Goal: Communication & Community: Share content

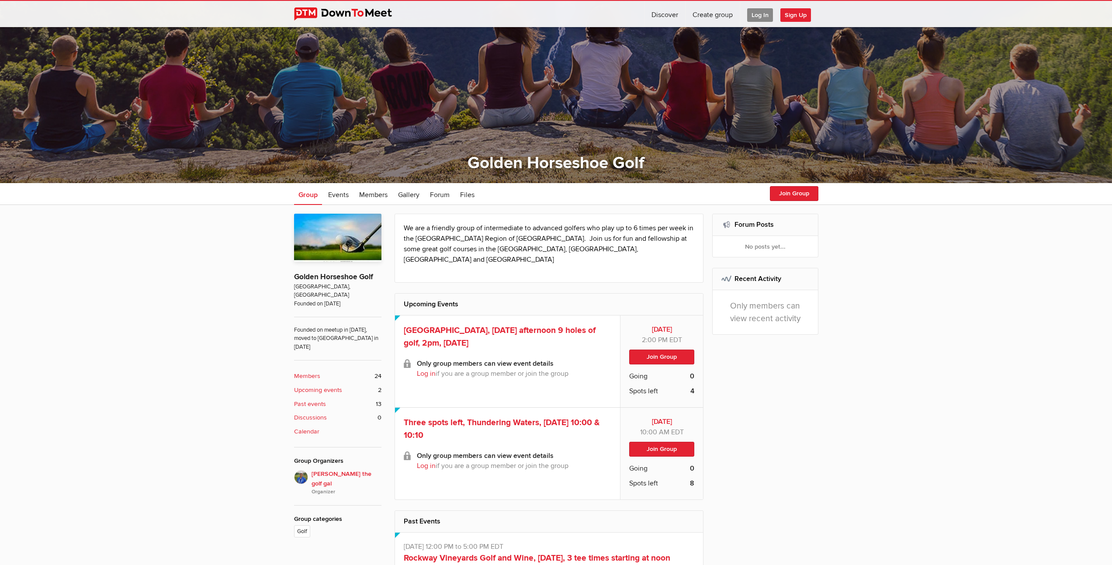
scroll to position [122, 0]
click at [303, 399] on b "Past events" at bounding box center [310, 404] width 32 height 10
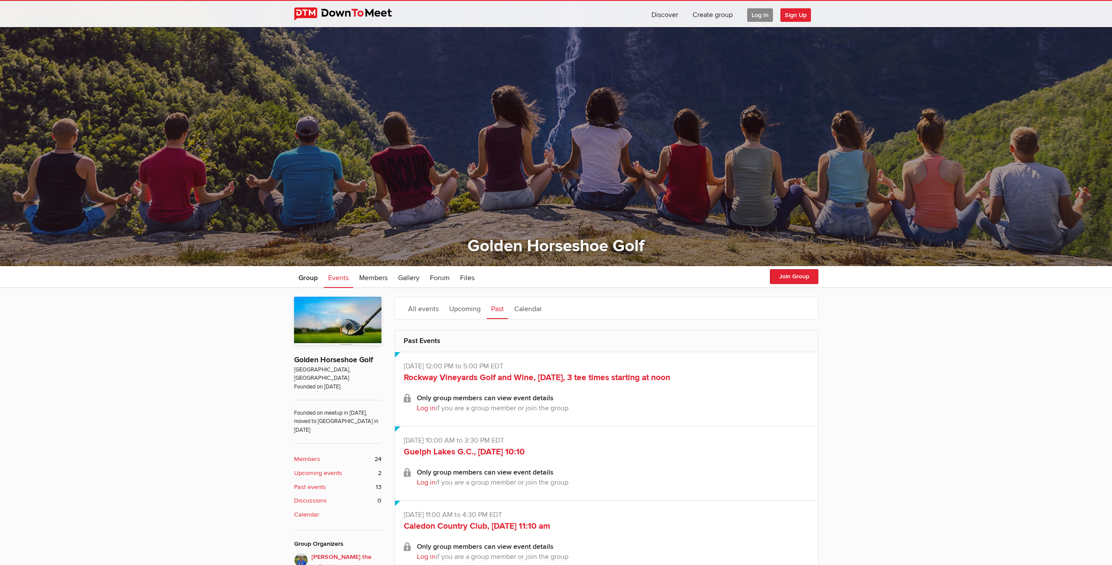
scroll to position [82, 0]
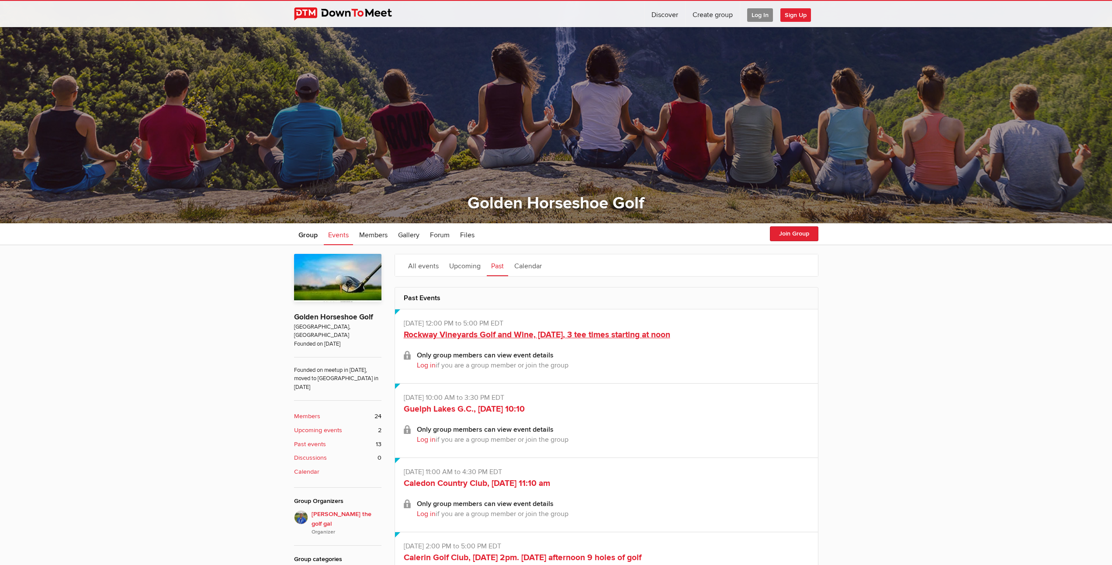
click at [535, 334] on link "Rockway Vineyards Golf and Wine, [DATE], 3 tee times starting at noon" at bounding box center [537, 334] width 266 height 10
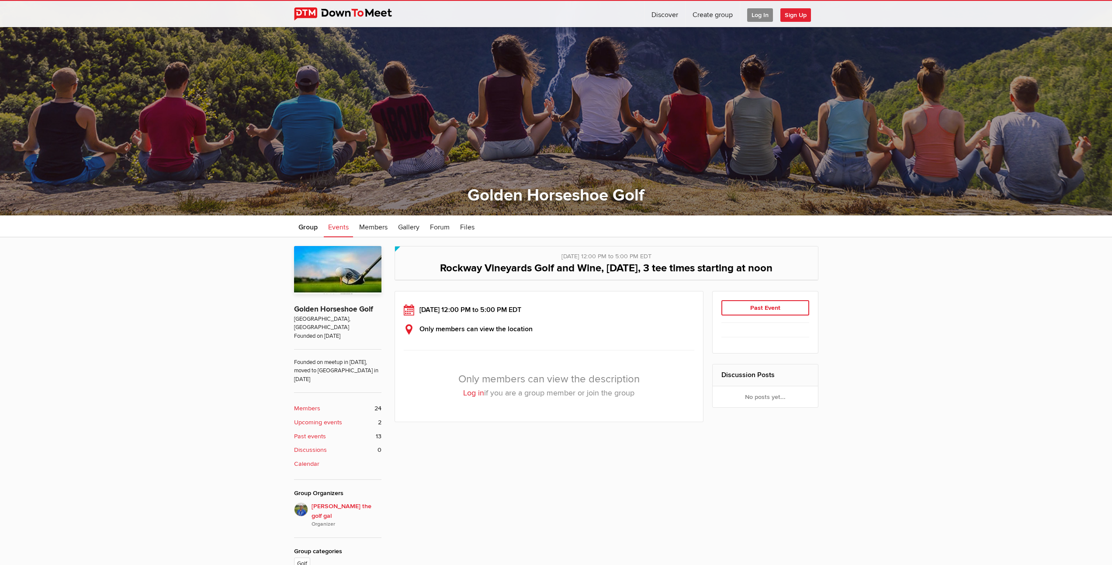
scroll to position [101, 0]
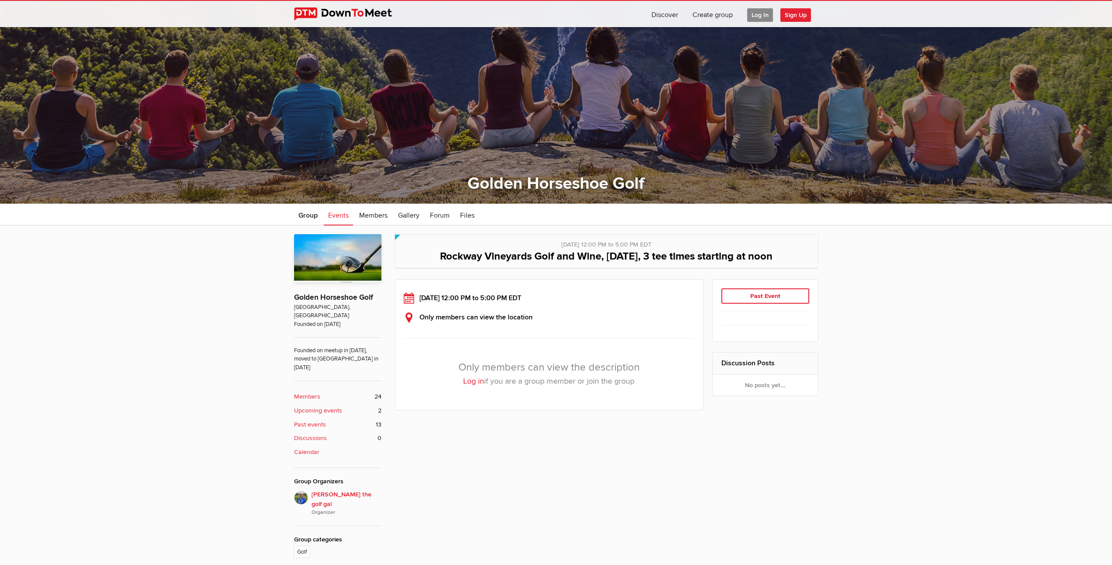
click at [759, 19] on span "Log In" at bounding box center [760, 15] width 26 height 14
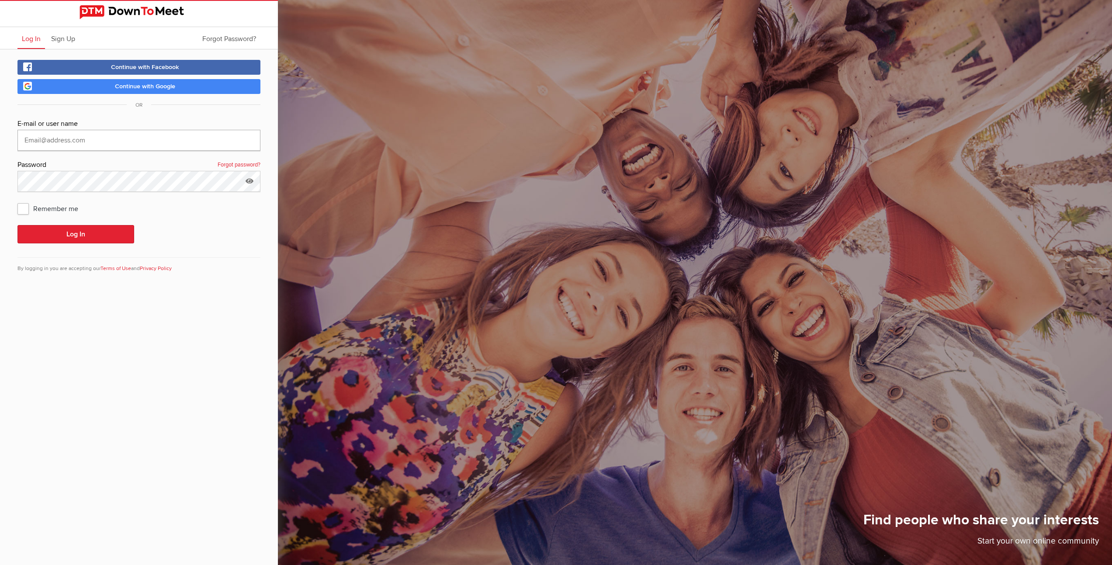
click at [172, 145] on input "text" at bounding box center [138, 140] width 243 height 21
type input "[EMAIL_ADDRESS][DOMAIN_NAME]"
click at [124, 231] on button "Log In" at bounding box center [75, 234] width 117 height 18
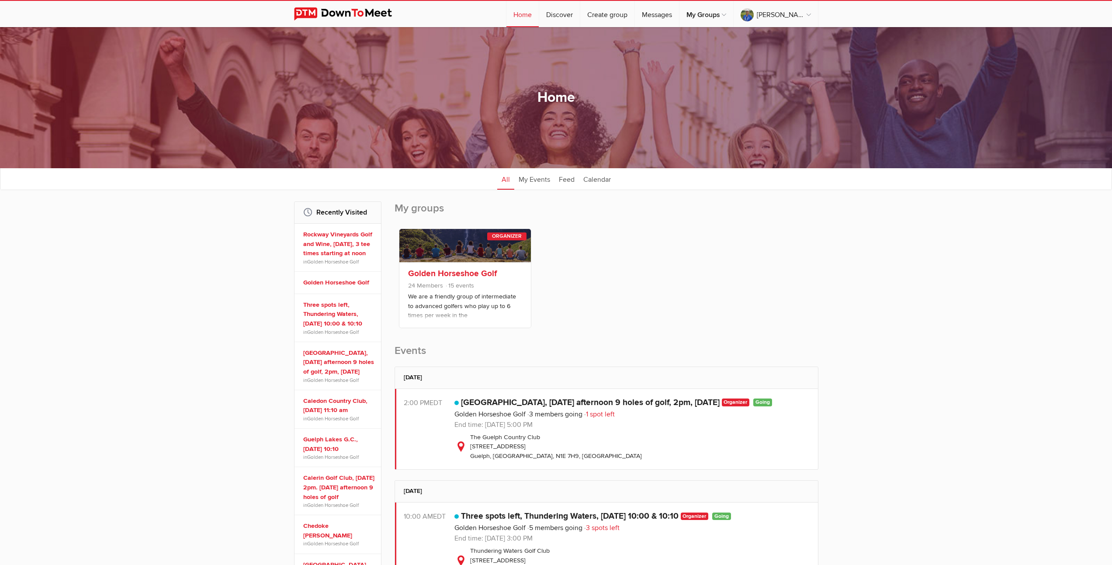
click at [472, 272] on link "Golden Horseshoe Golf" at bounding box center [452, 273] width 89 height 10
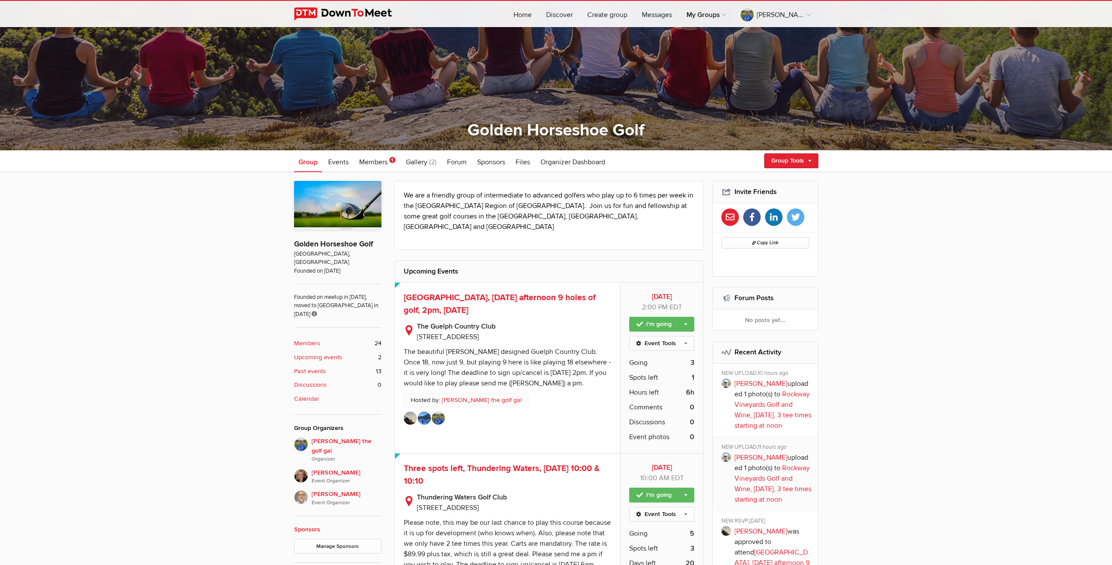
scroll to position [155, 0]
click at [307, 366] on b "Past events" at bounding box center [310, 371] width 32 height 10
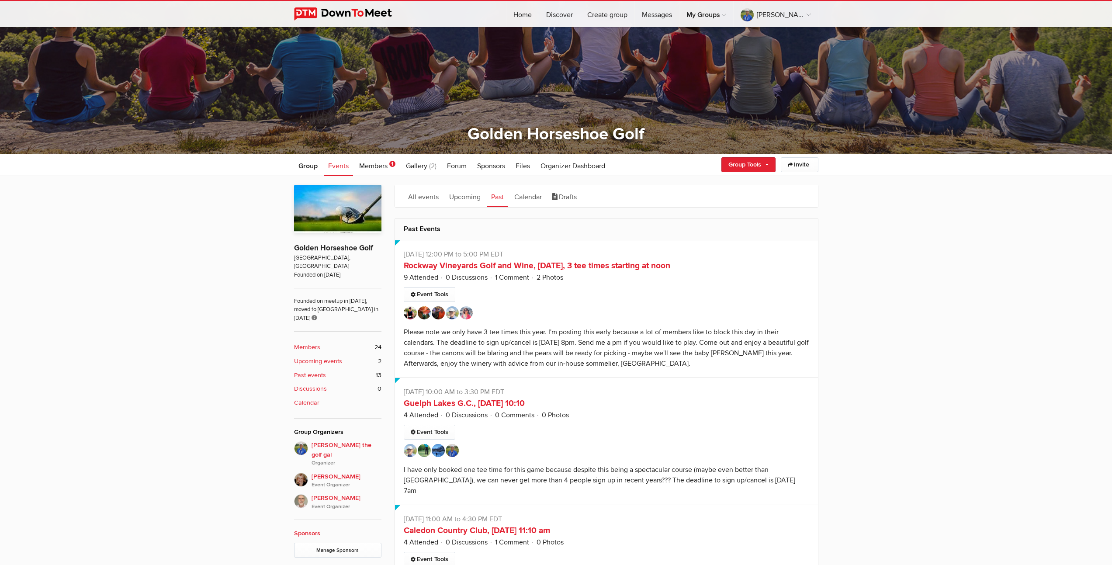
scroll to position [161, 0]
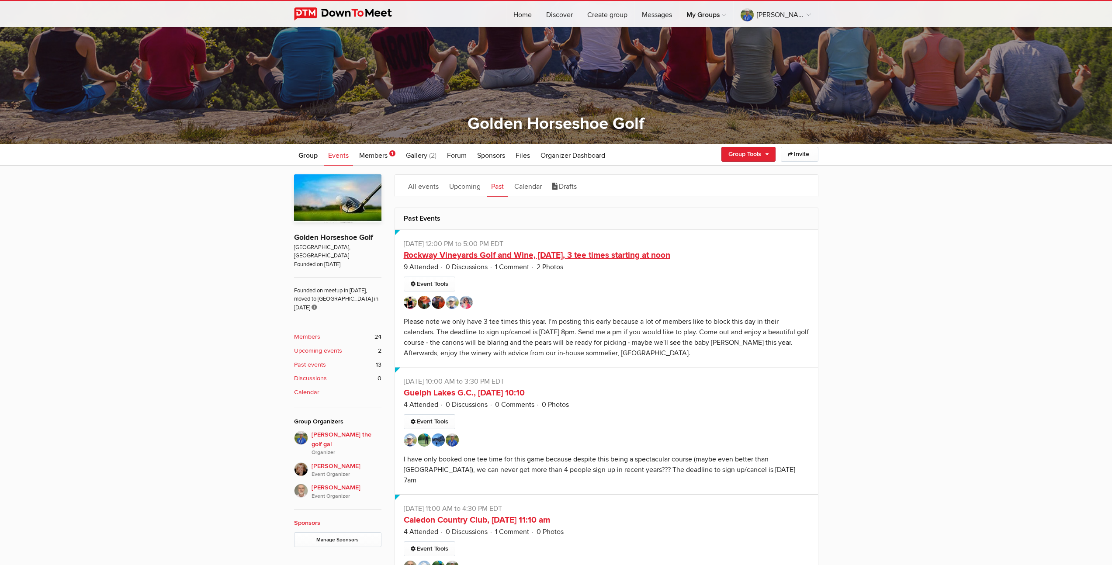
click at [578, 257] on link "Rockway Vineyards Golf and Wine, [DATE], 3 tee times starting at noon" at bounding box center [537, 255] width 266 height 10
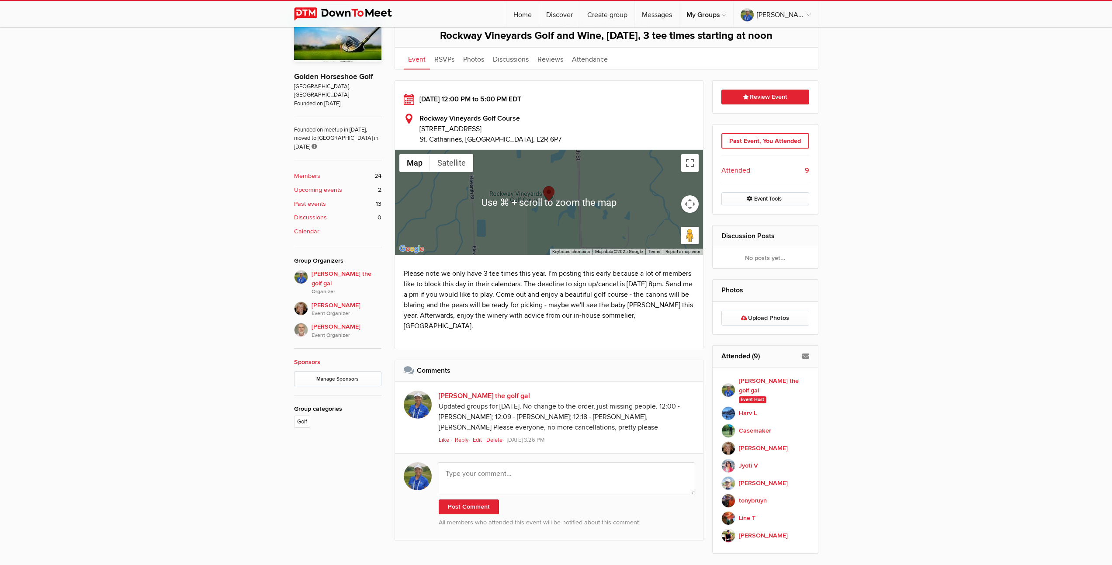
scroll to position [375, 0]
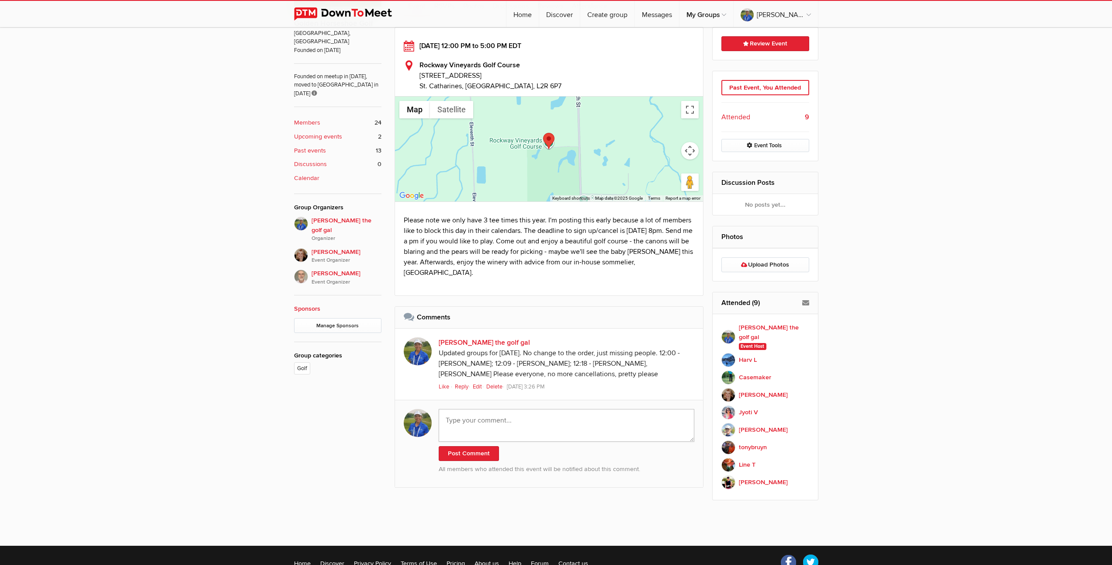
click at [557, 429] on textarea at bounding box center [567, 425] width 256 height 33
paste textarea "What a wonderful course, in fantastic condition! I hope that [PERSON_NAME] wasn…"
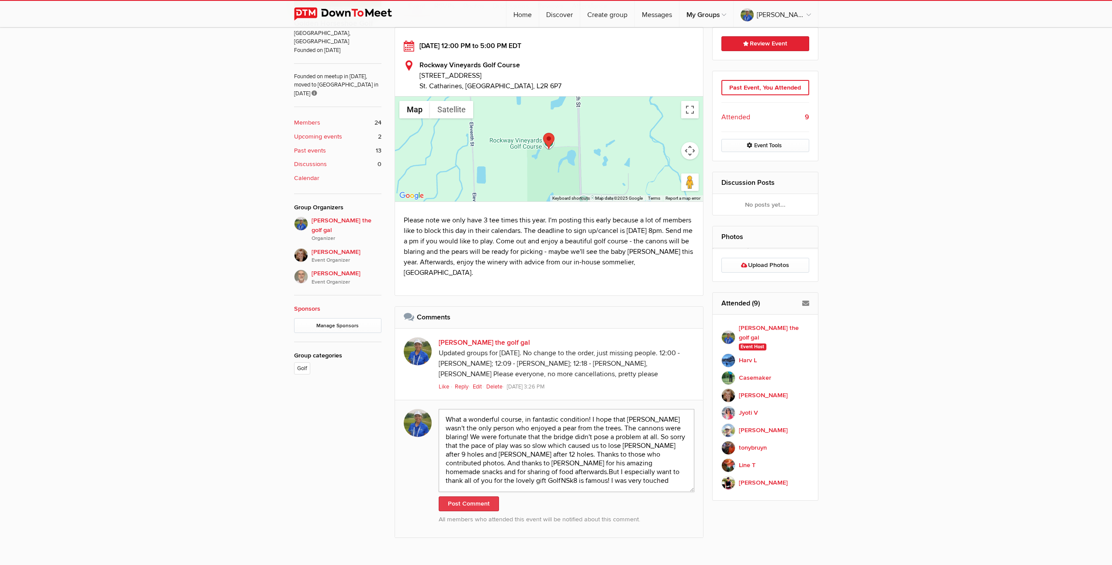
type textarea "What a wonderful course, in fantastic condition! I hope that [PERSON_NAME] wasn…"
click at [473, 509] on button "Post Comment" at bounding box center [469, 503] width 60 height 15
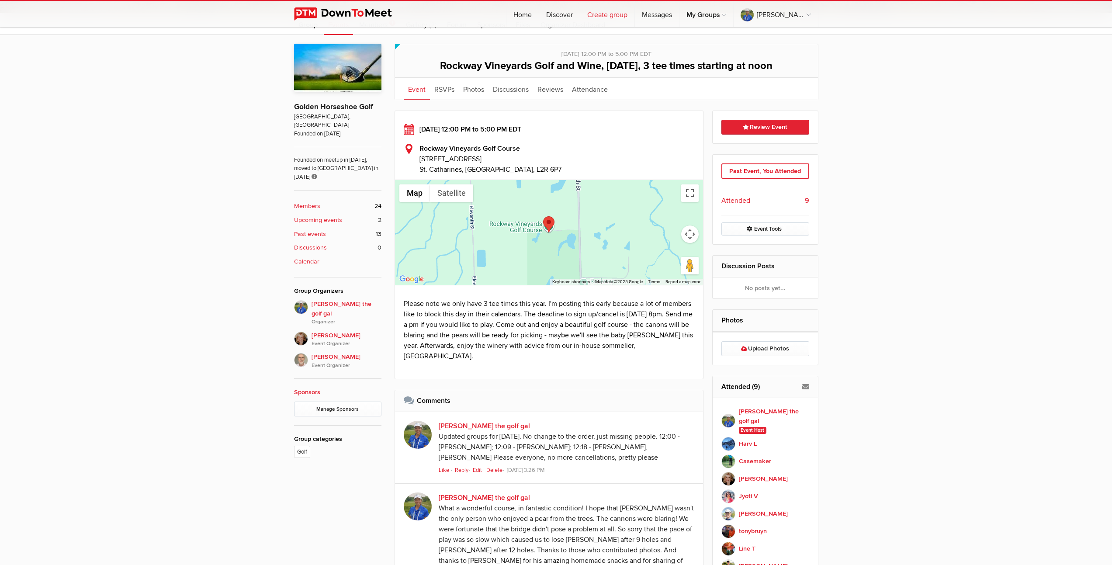
scroll to position [188, 0]
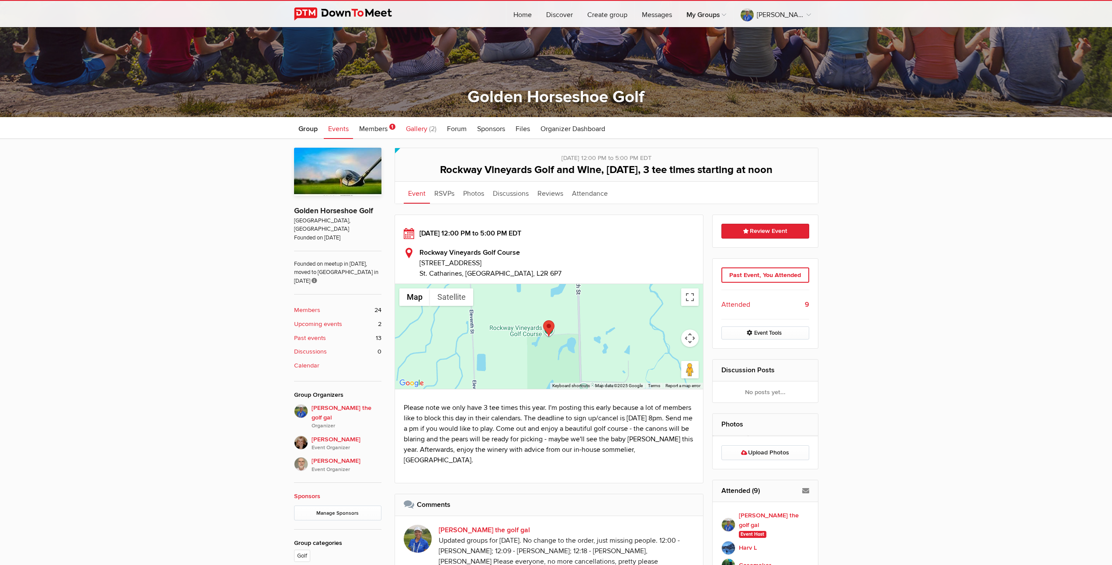
click at [413, 128] on span "Gallery" at bounding box center [416, 129] width 21 height 9
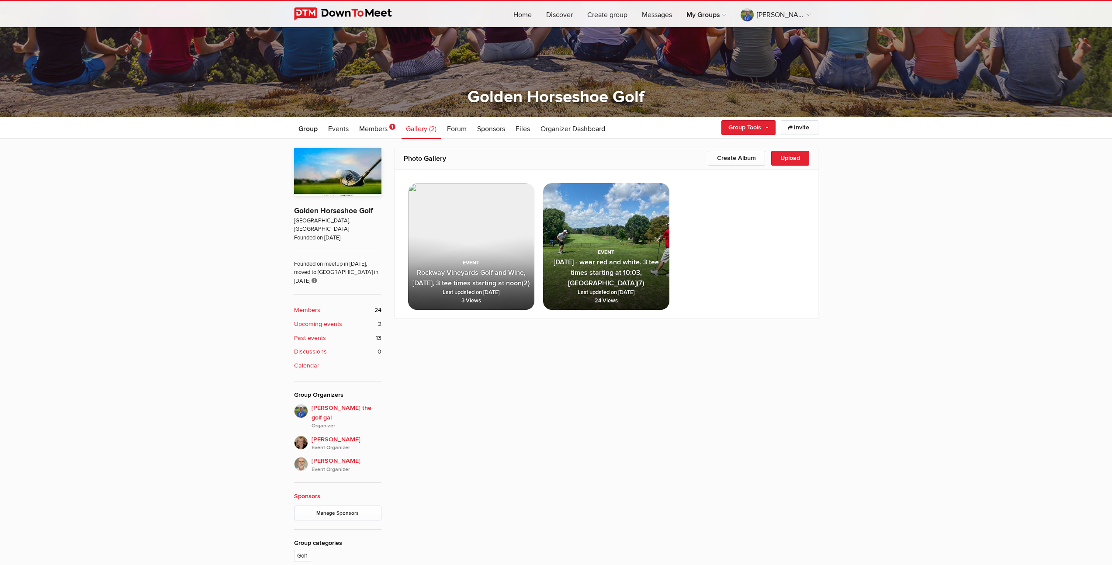
click at [471, 268] on span "Rockway Vineyards Golf and Wine, [DATE], 3 tee times starting at noon" at bounding box center [468, 277] width 113 height 19
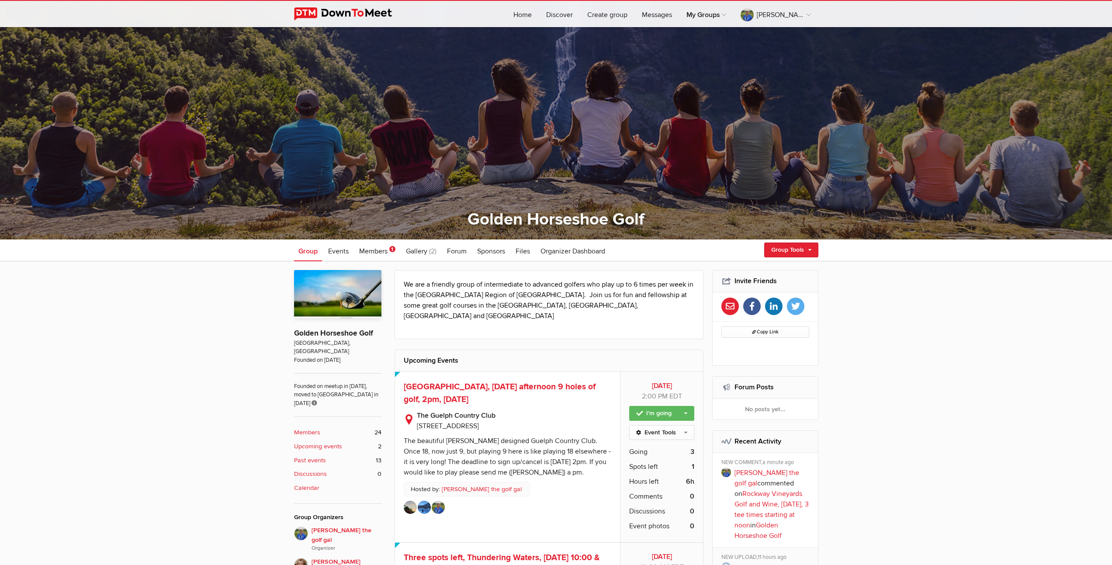
scroll to position [67, 0]
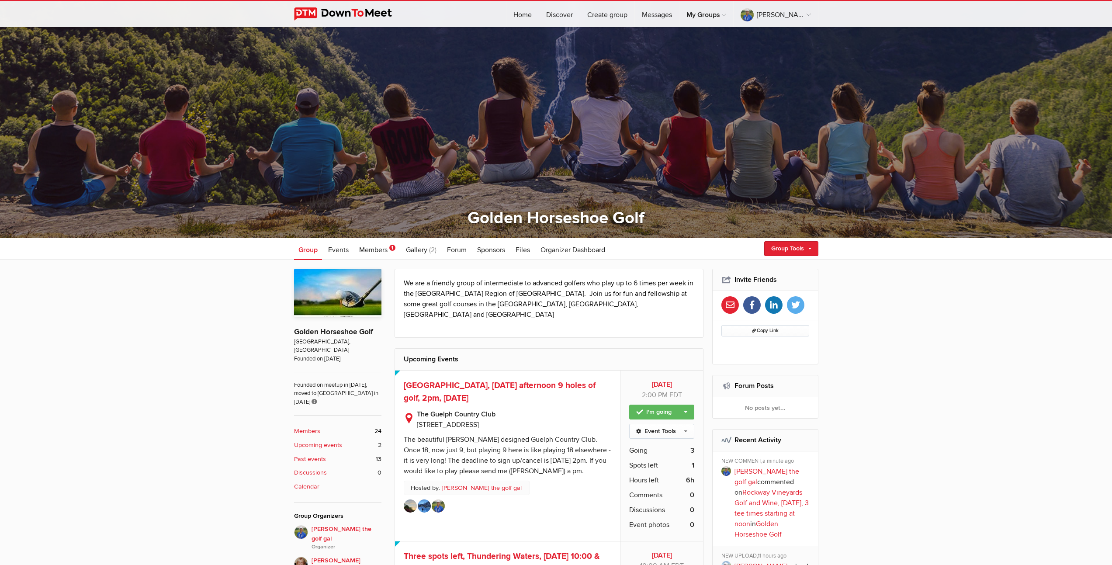
click at [727, 304] on icon at bounding box center [730, 305] width 9 height 9
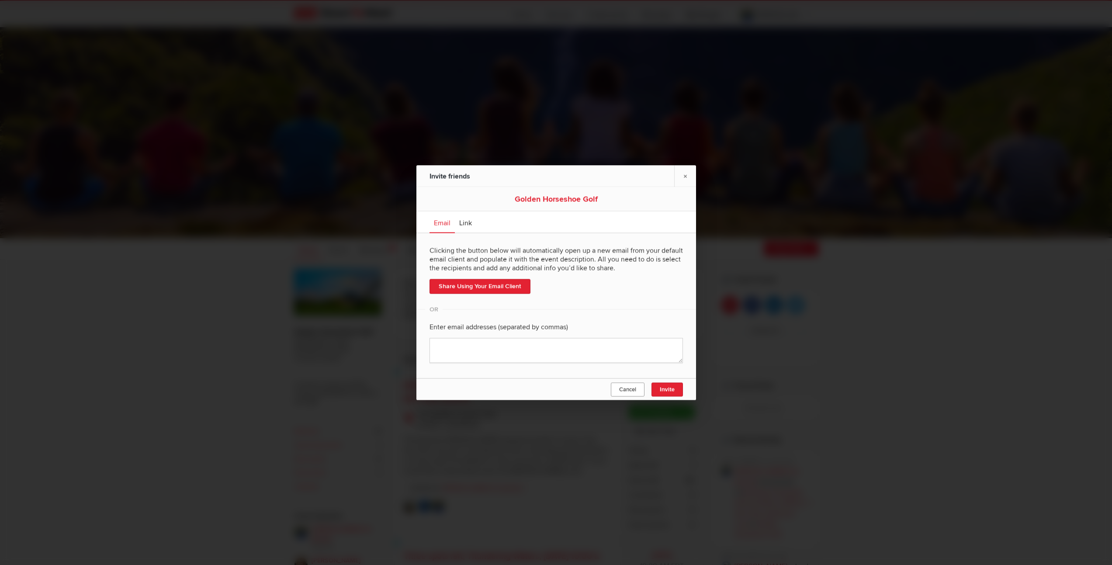
click at [626, 385] on link "Cancel" at bounding box center [628, 389] width 34 height 14
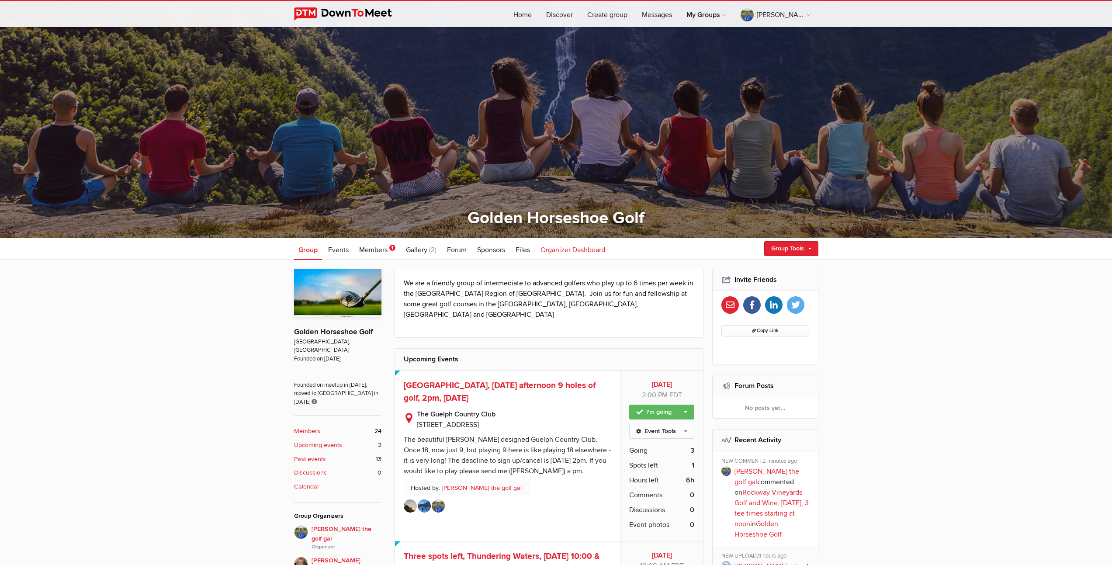
click at [577, 250] on span "Organizer Dashboard" at bounding box center [572, 250] width 65 height 9
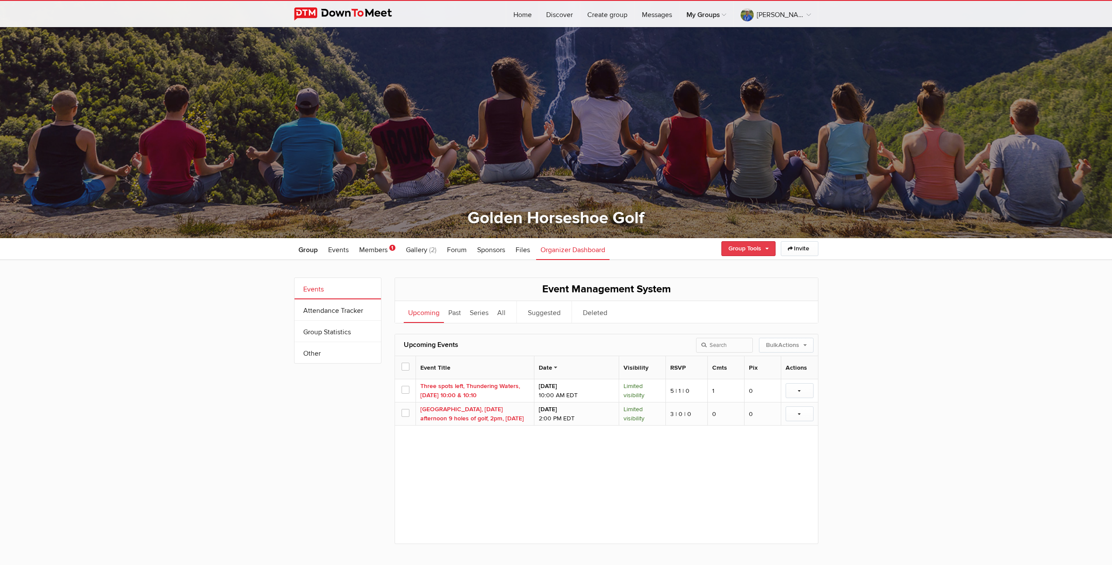
click at [741, 252] on link "Group Tools" at bounding box center [748, 248] width 54 height 15
click at [801, 246] on link "Invite" at bounding box center [800, 248] width 38 height 15
click at [778, 267] on link "Invite by email" at bounding box center [778, 267] width 79 height 13
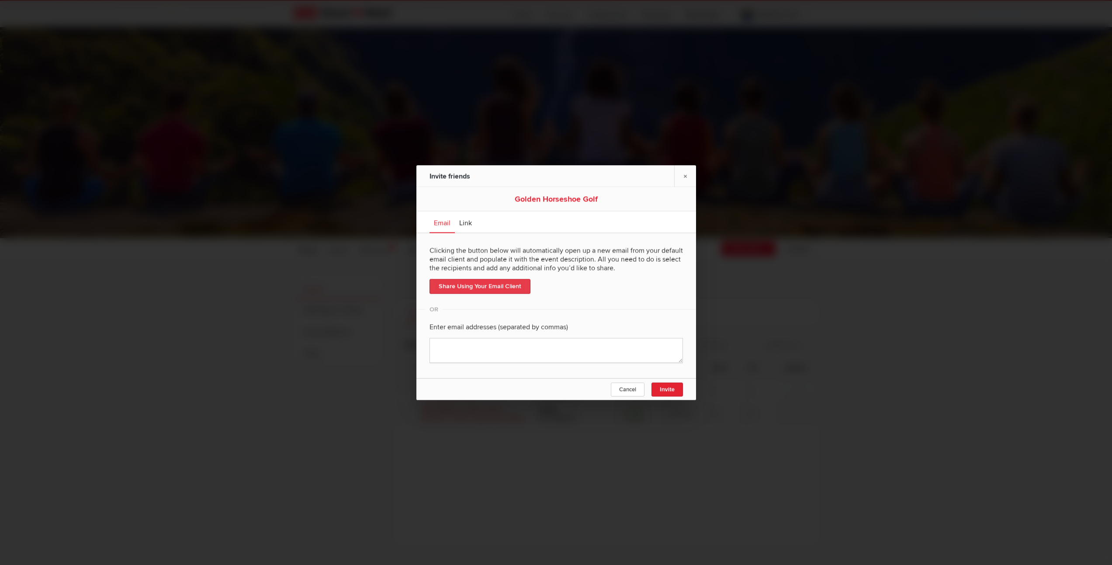
click at [500, 286] on link "Share Using Your Email Client" at bounding box center [479, 286] width 101 height 15
click at [538, 353] on textarea at bounding box center [555, 350] width 253 height 25
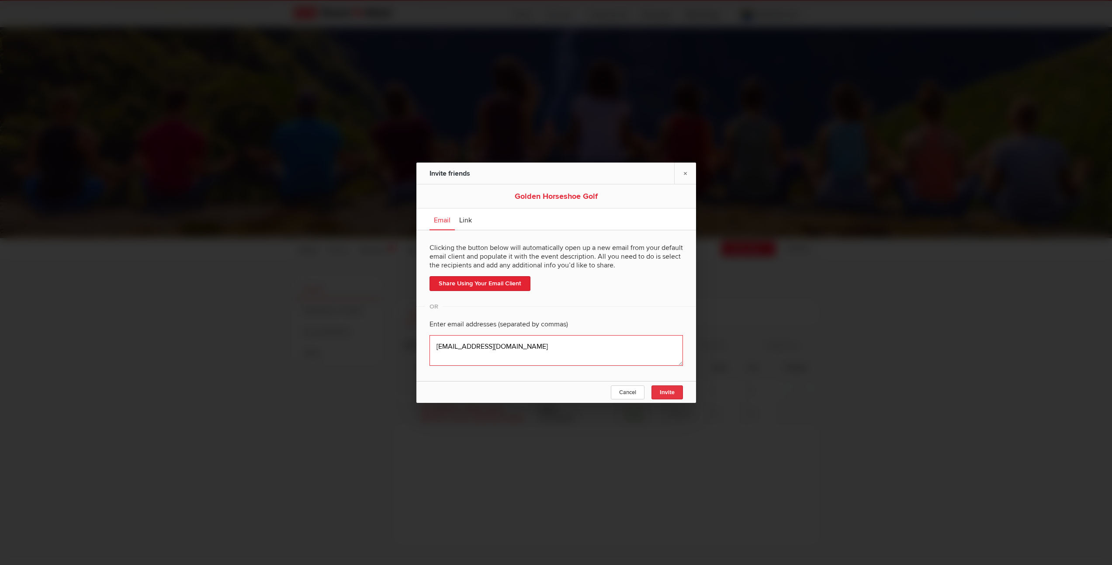
type textarea "tailorshan@yahoo.ca"
click at [662, 394] on span "Invite" at bounding box center [667, 392] width 15 height 7
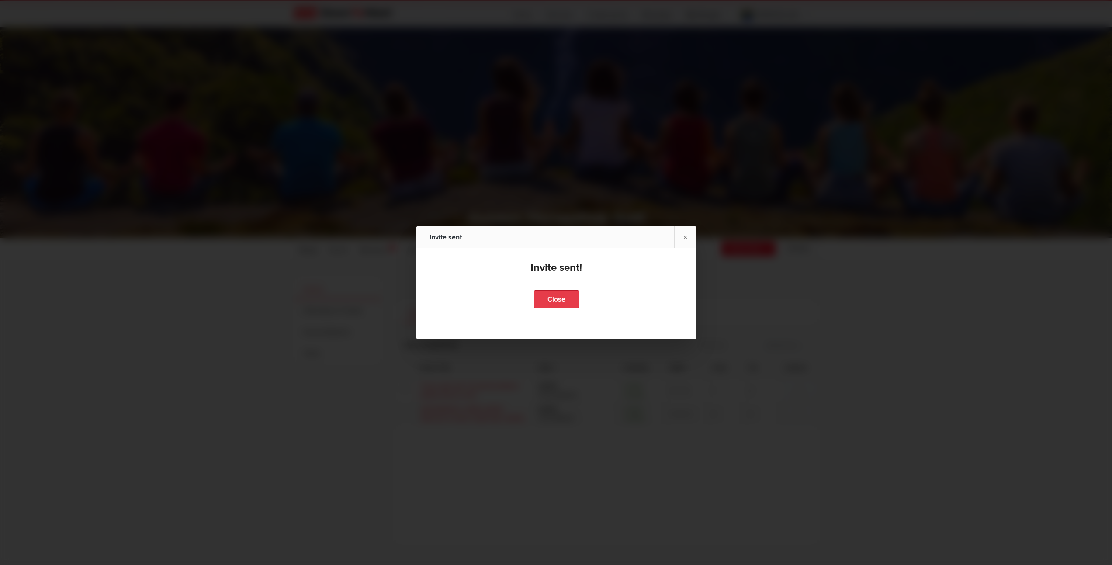
click at [560, 297] on link "Close" at bounding box center [555, 299] width 45 height 18
